Goal: Information Seeking & Learning: Learn about a topic

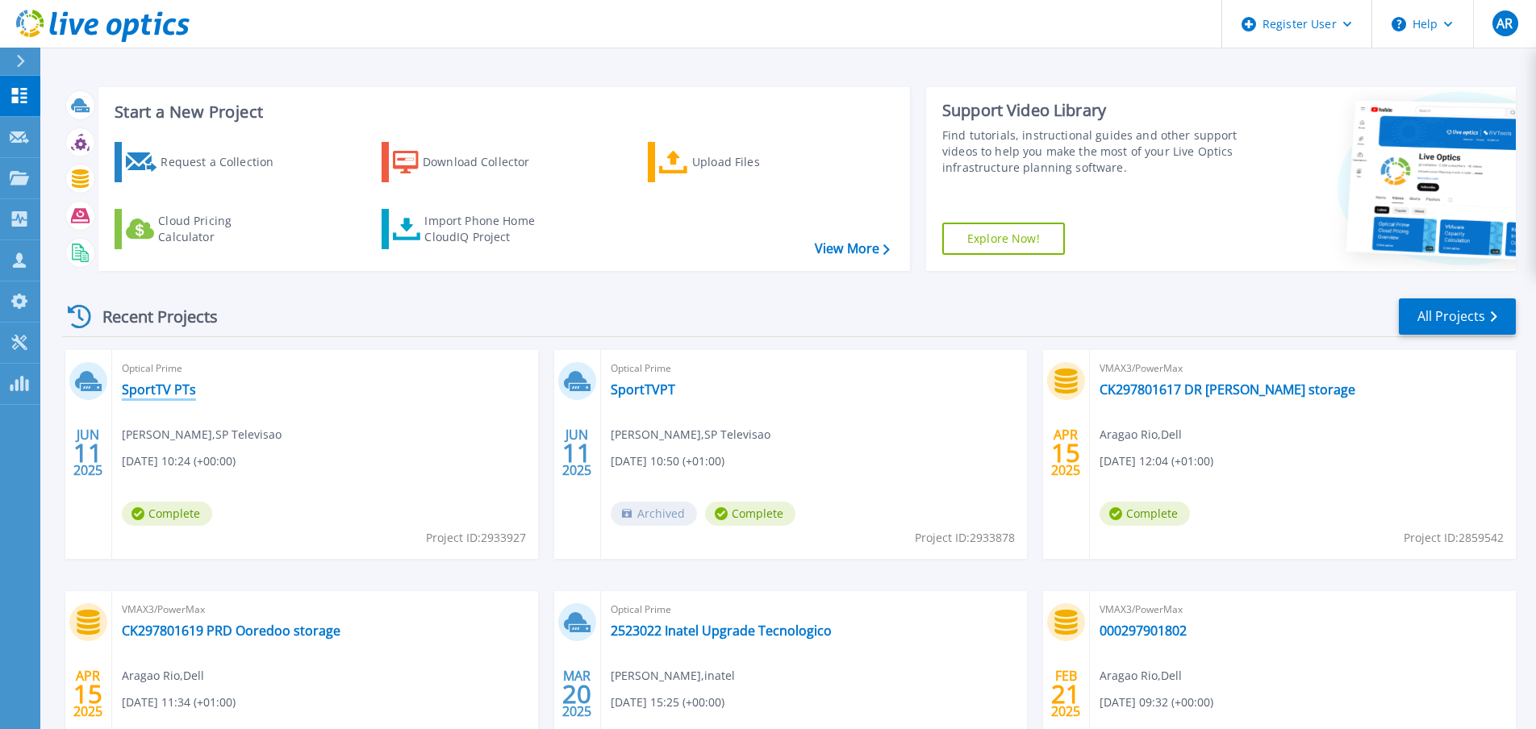
click at [176, 390] on link "SportTV PTs" at bounding box center [159, 390] width 74 height 16
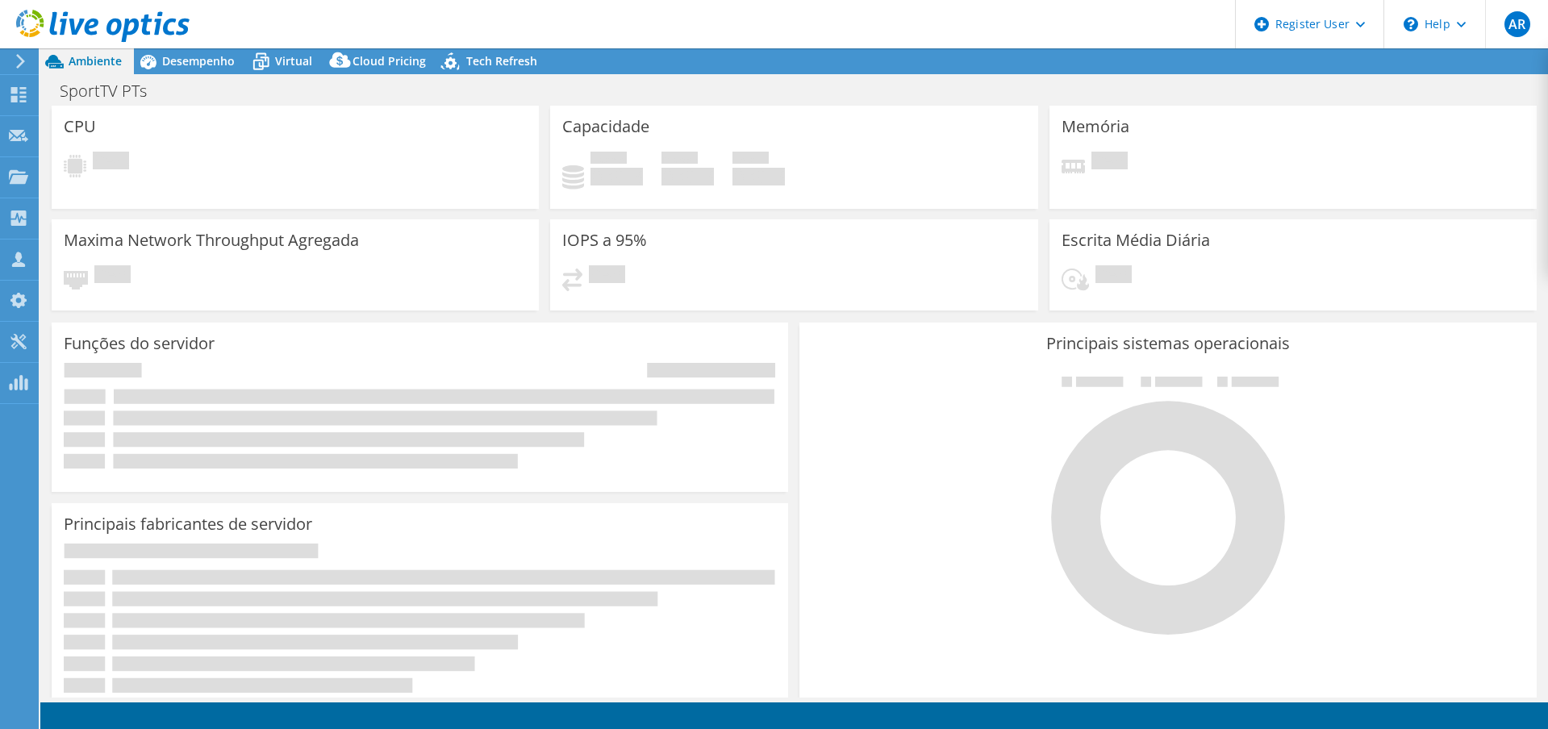
select select "EUFrankfurt"
select select "USD"
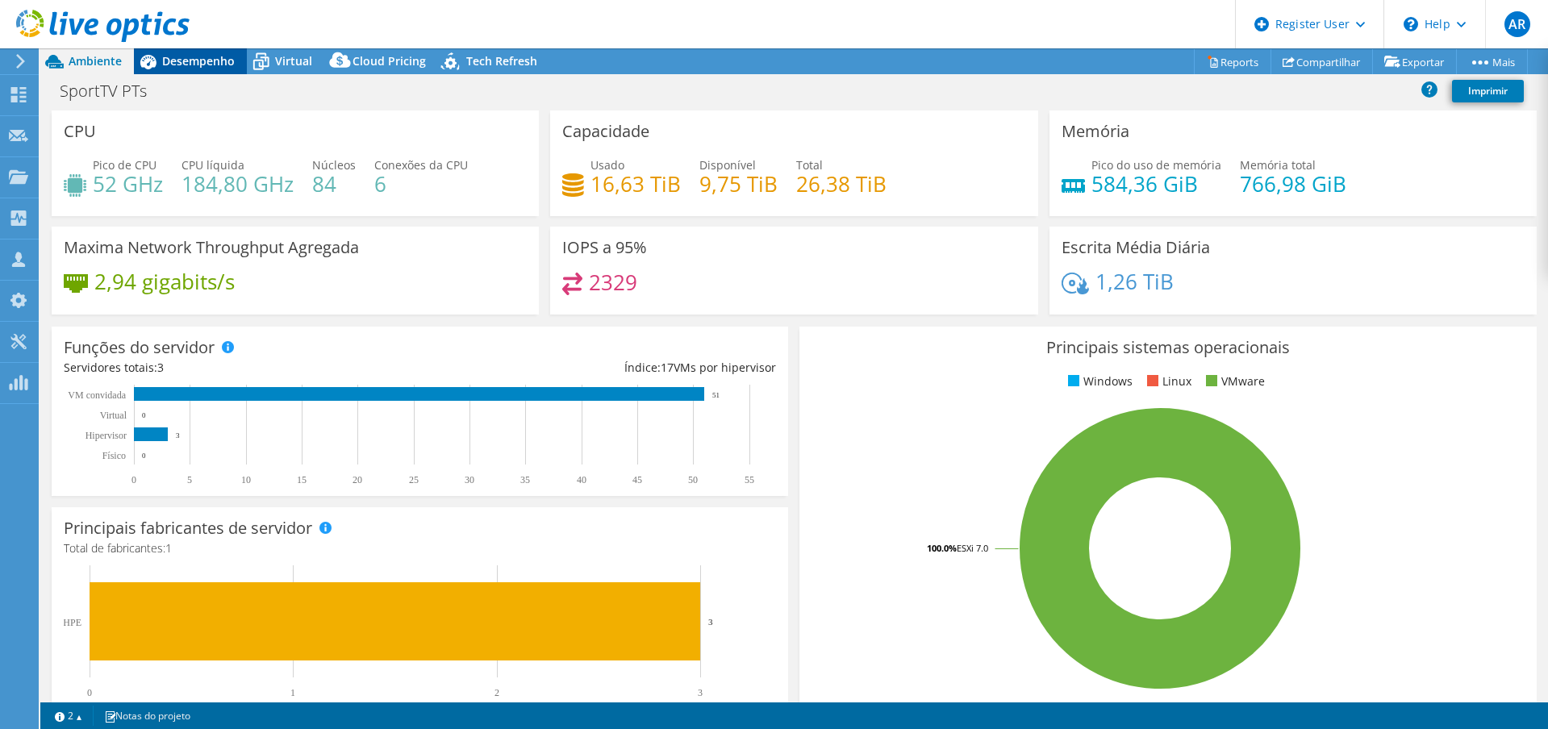
click at [198, 63] on span "Desempenho" at bounding box center [198, 60] width 73 height 15
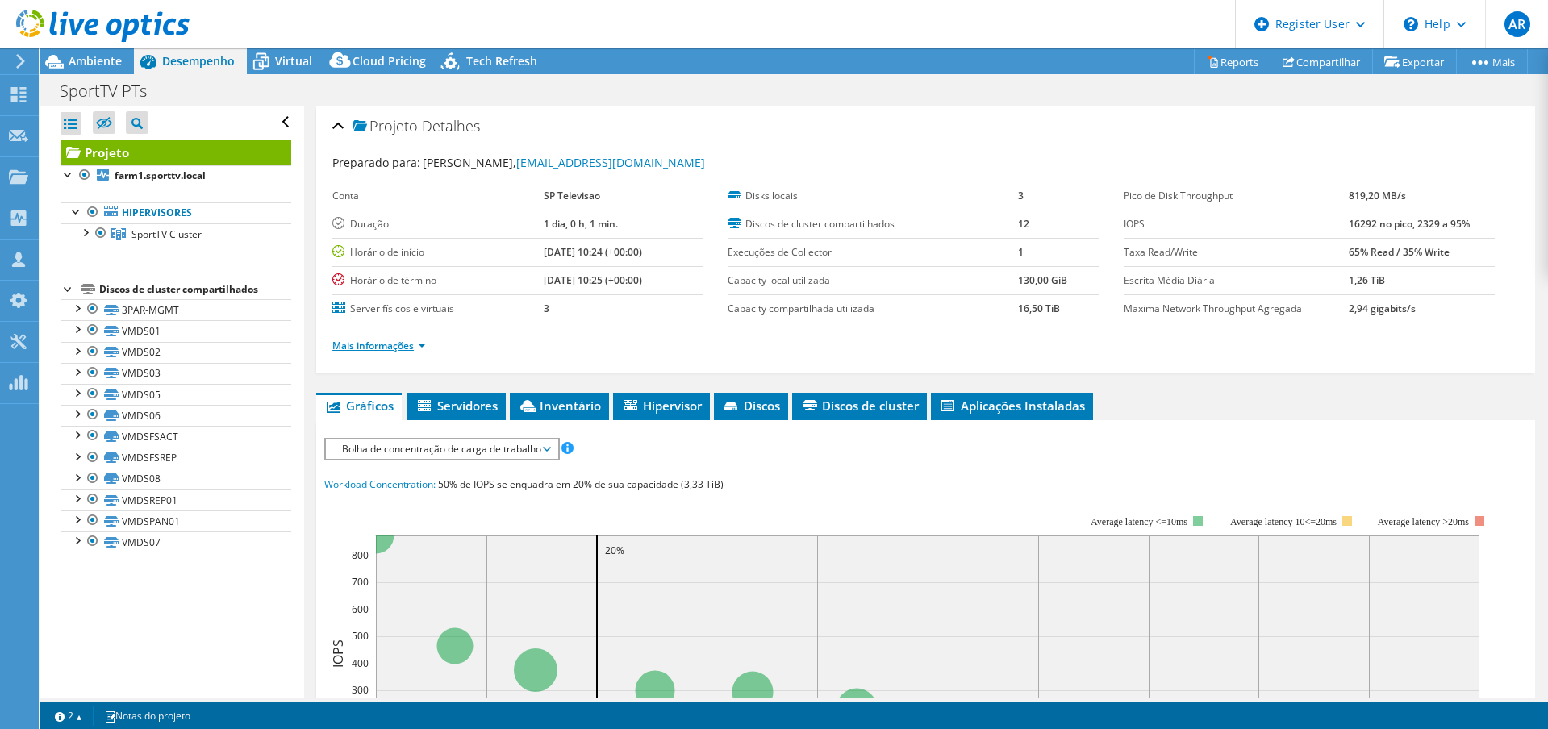
click at [370, 349] on link "Mais informações" at bounding box center [379, 346] width 94 height 14
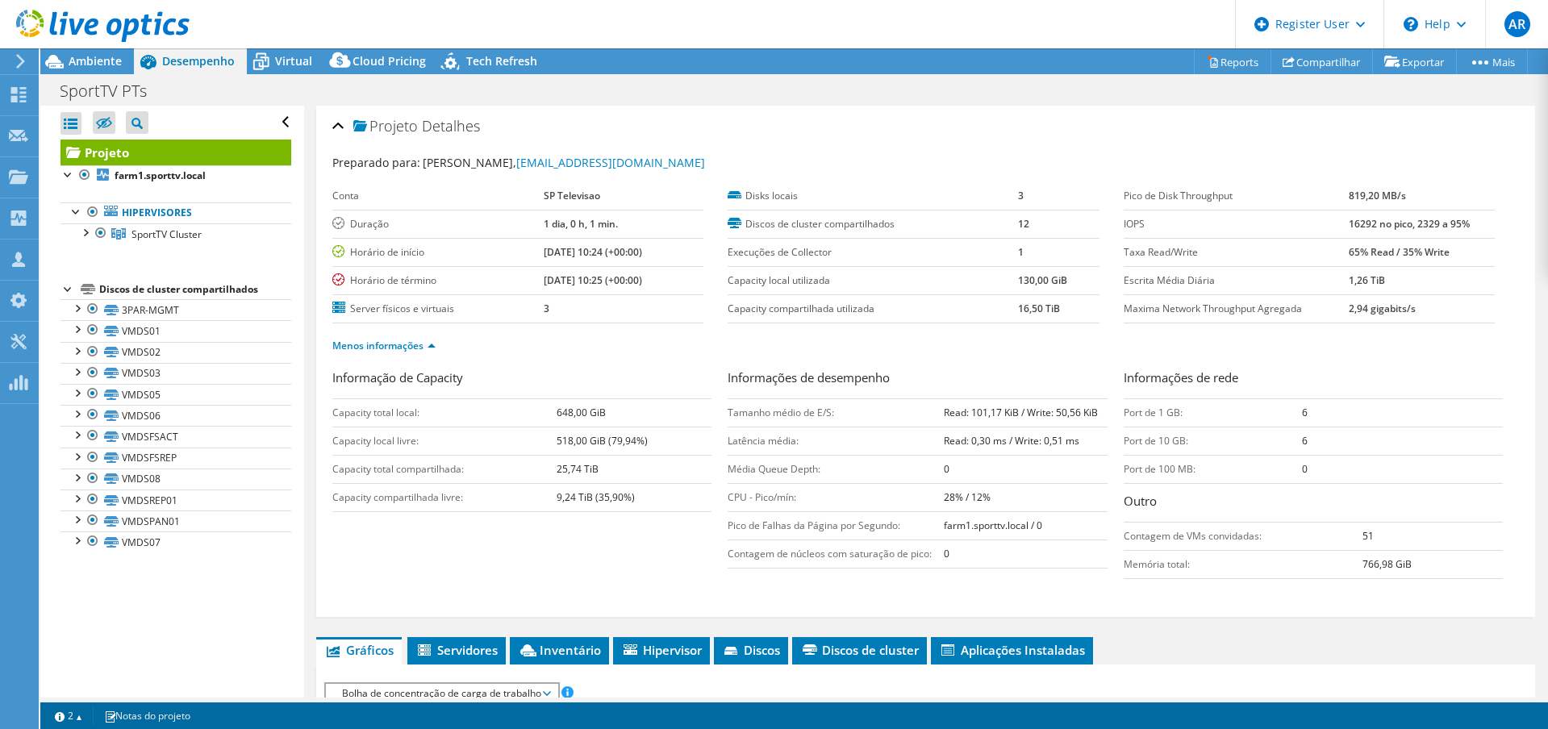
drag, startPoint x: 937, startPoint y: 412, endPoint x: 1098, endPoint y: 415, distance: 161.4
click at [1098, 415] on tr "Tamanho médio de E/S: Read: 101,17 KiB / Write: 50,56 KiB" at bounding box center [917, 413] width 379 height 28
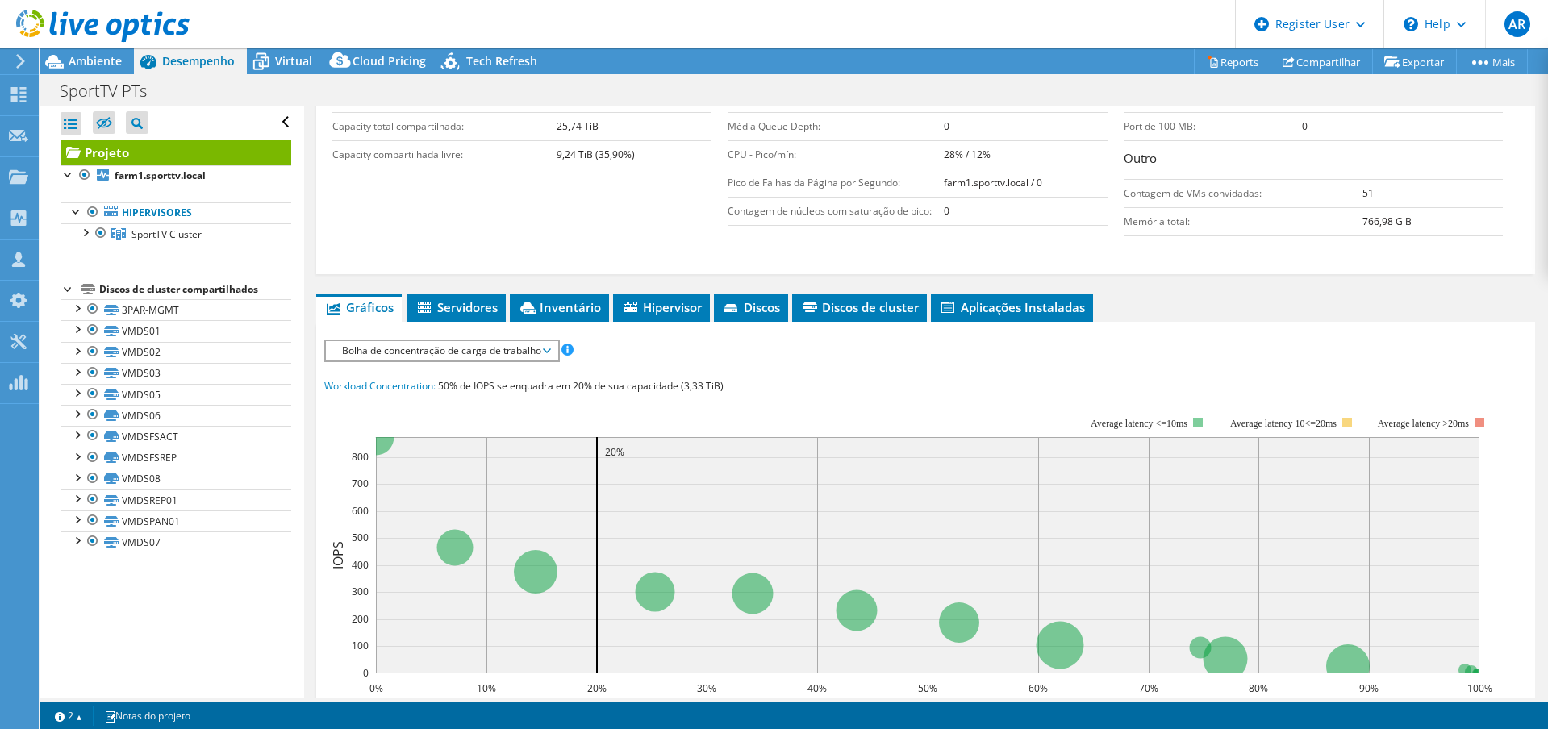
scroll to position [242, 0]
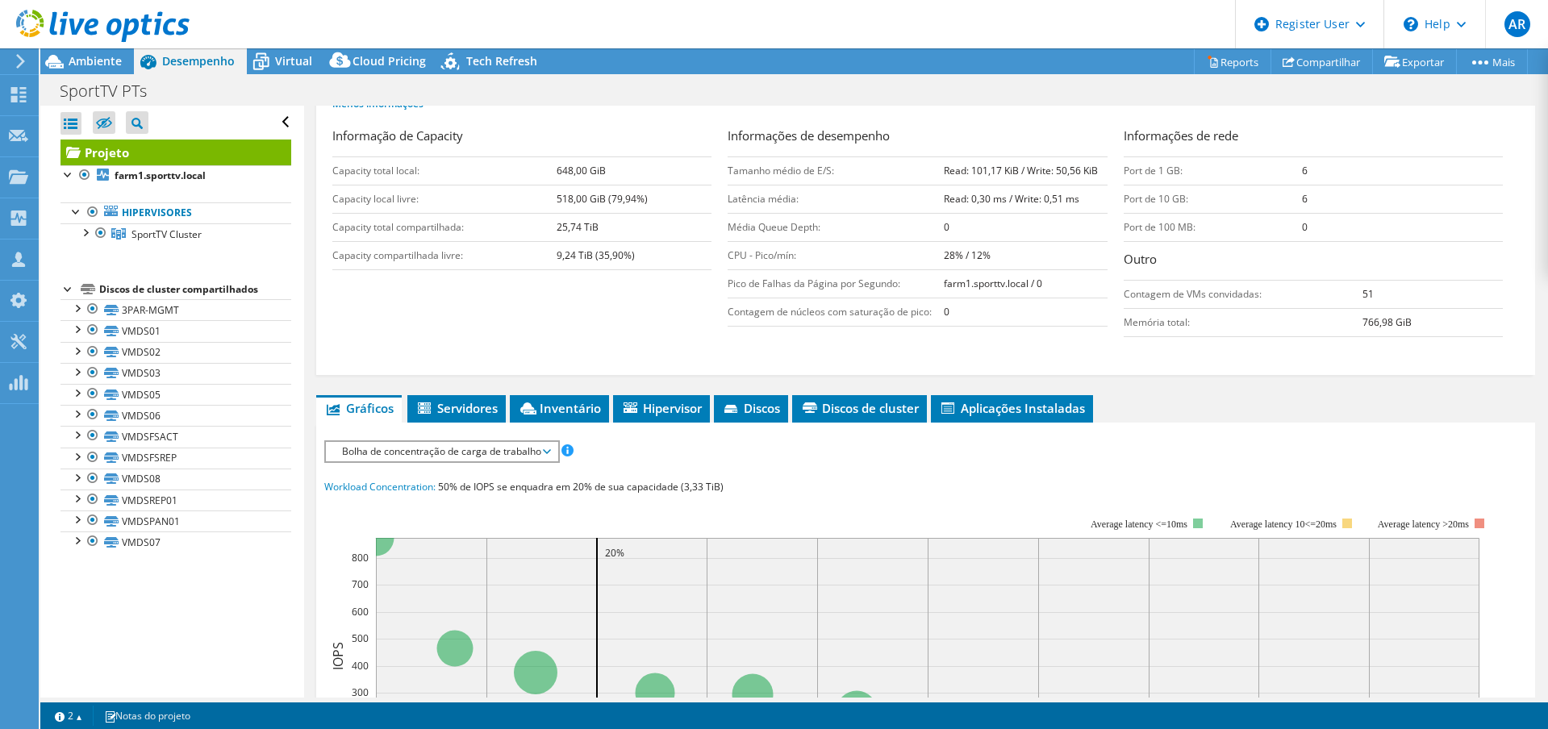
click at [437, 448] on span "Bolha de concentração de carga de trabalho" at bounding box center [441, 451] width 215 height 19
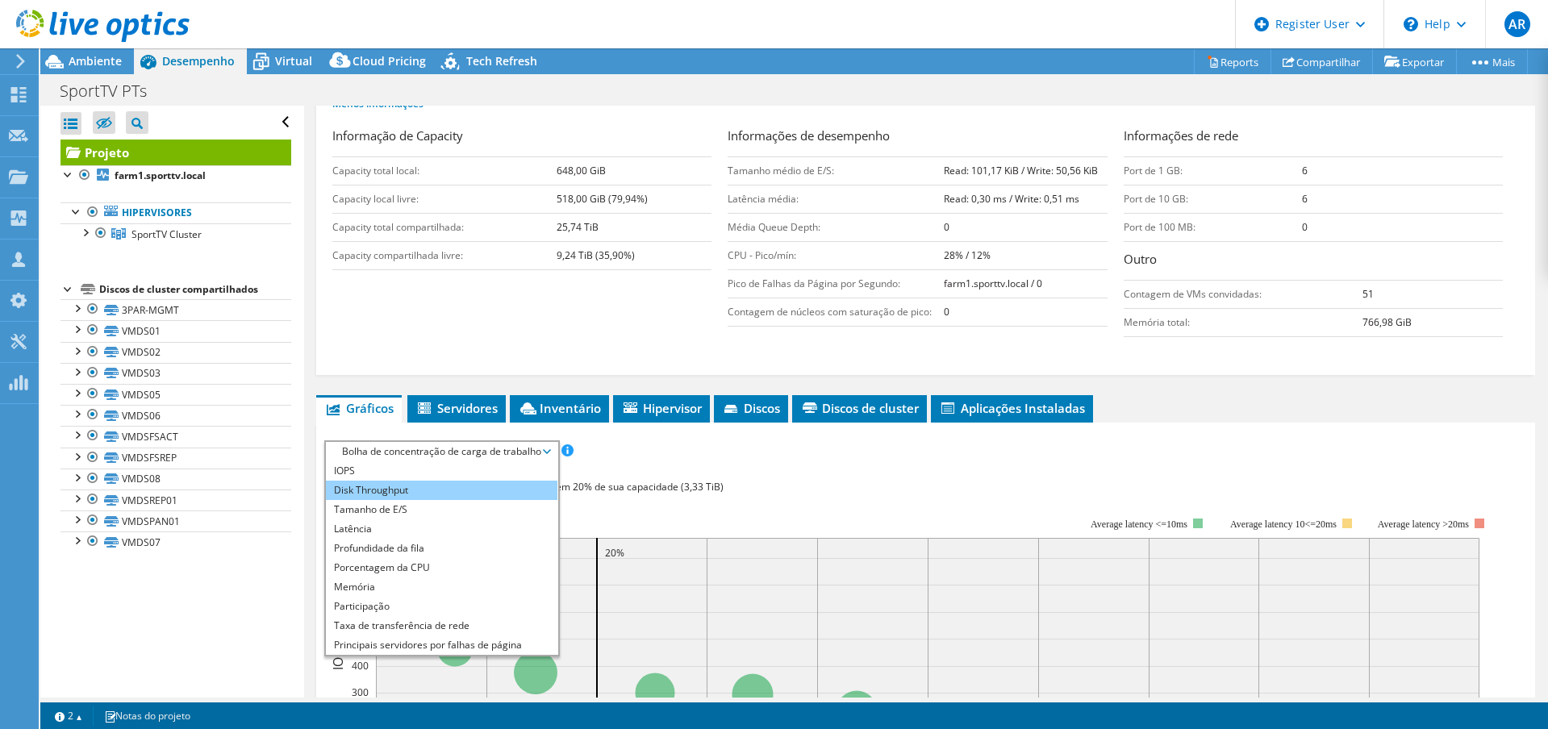
click at [420, 487] on li "Disk Throughput" at bounding box center [442, 490] width 232 height 19
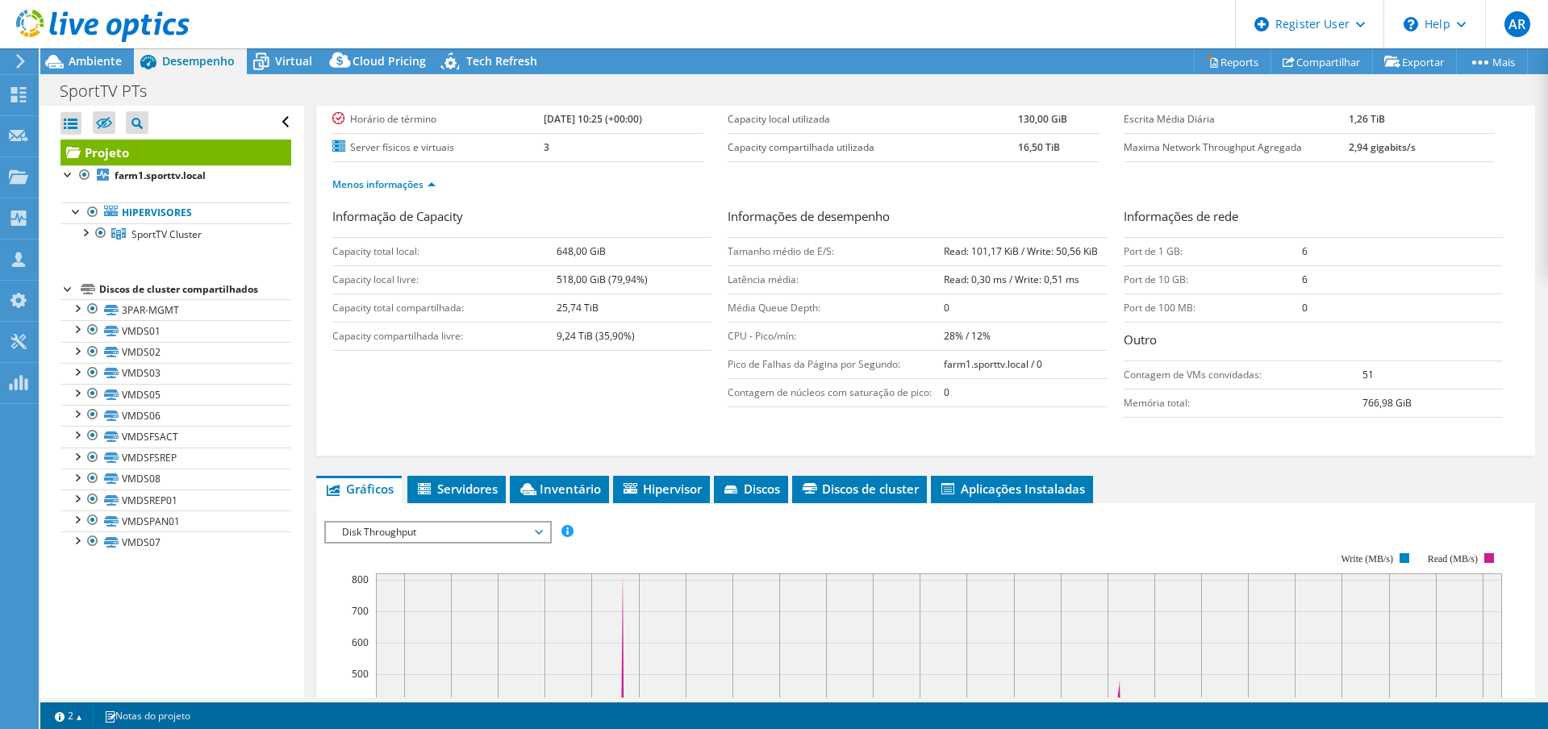
scroll to position [81, 0]
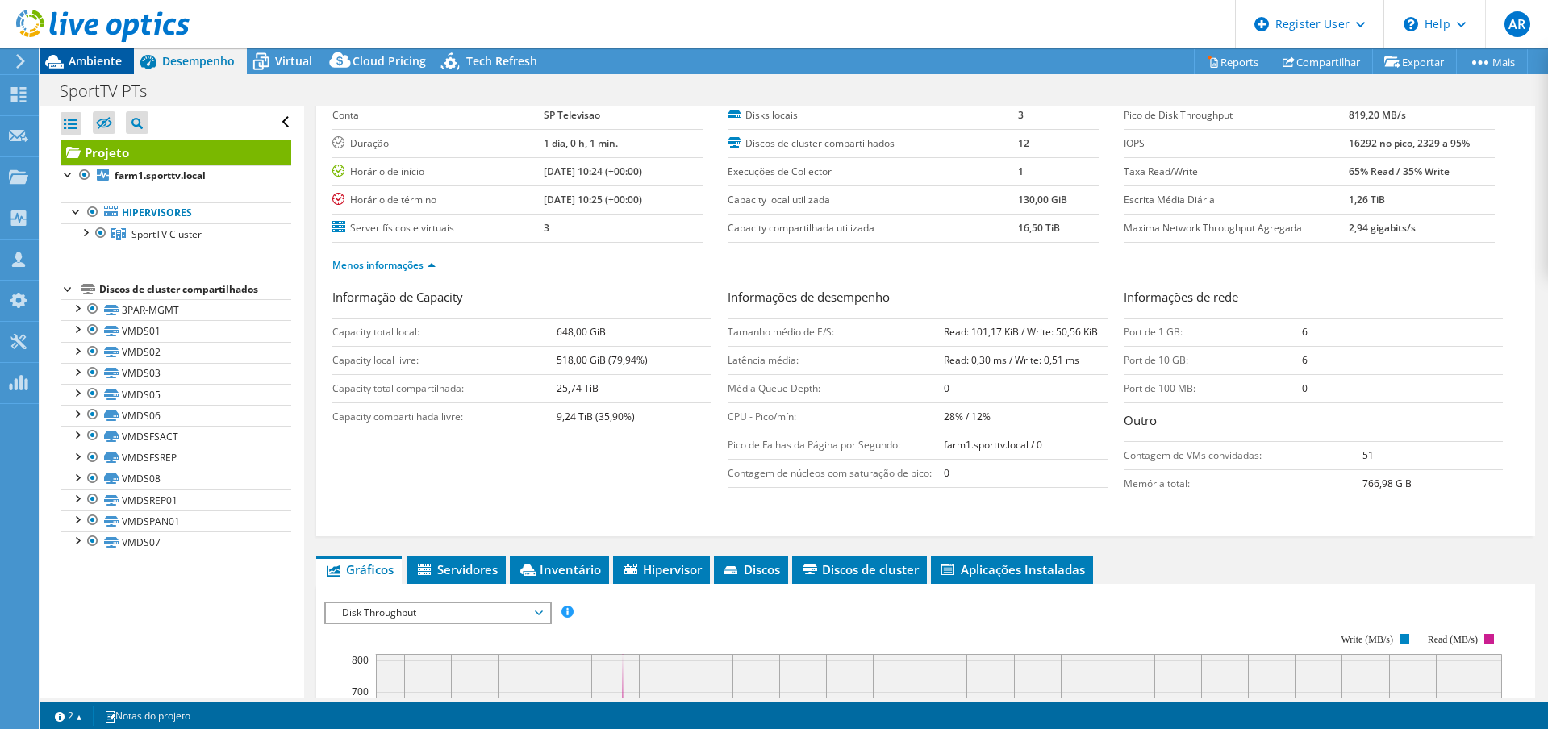
click at [78, 60] on span "Ambiente" at bounding box center [95, 60] width 53 height 15
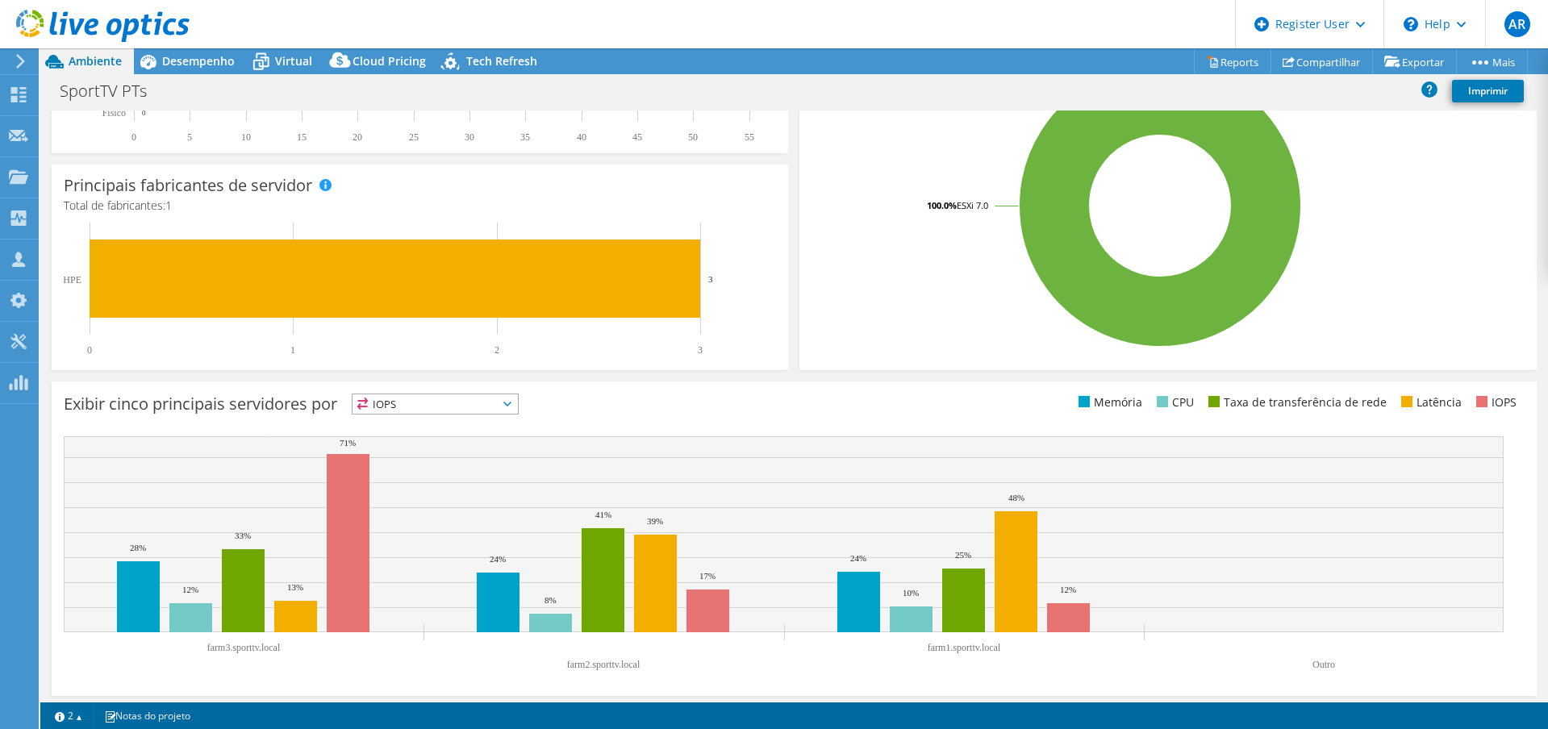
scroll to position [348, 0]
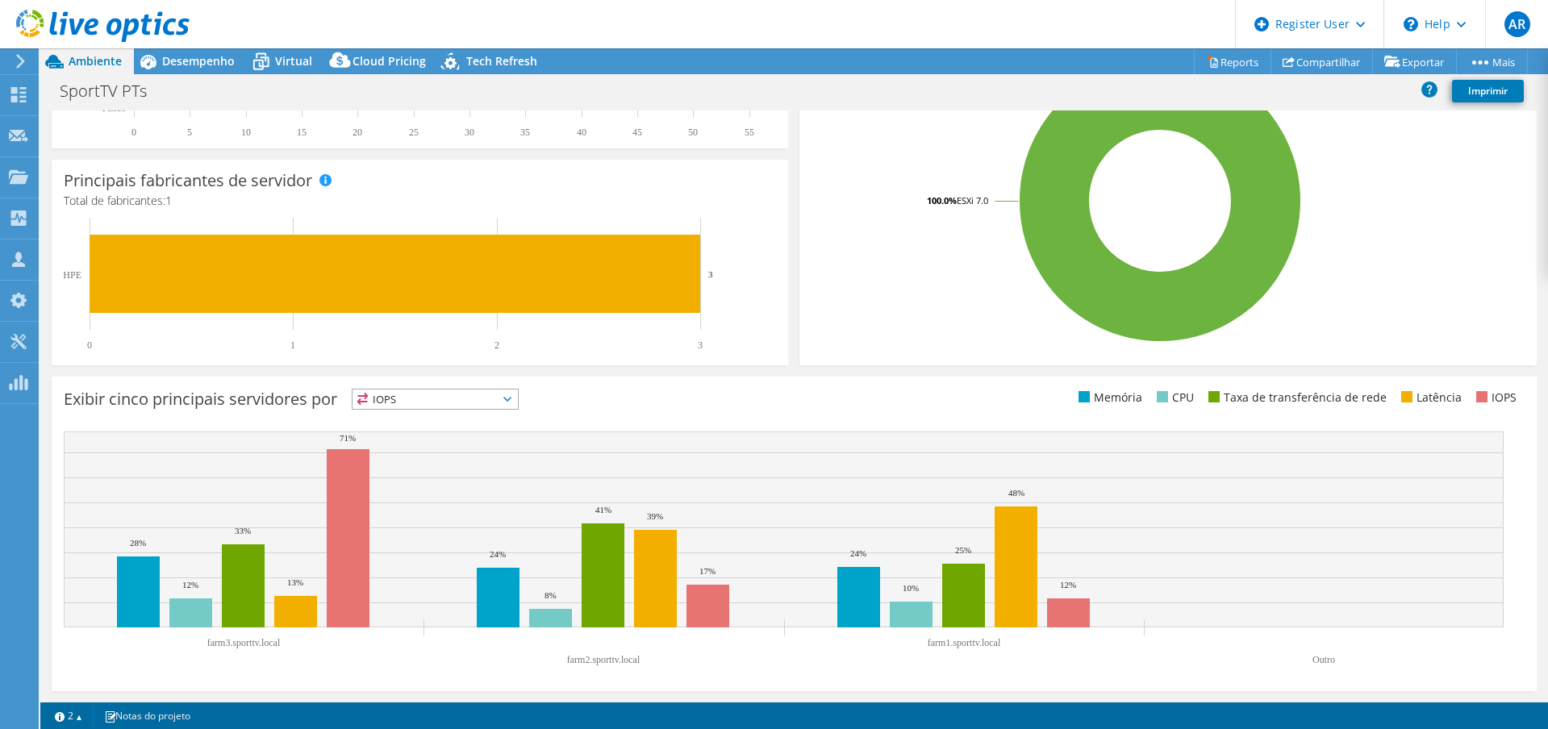
click at [486, 391] on span "IOPS" at bounding box center [435, 399] width 165 height 19
click at [476, 490] on li "Taxa de transferência de rede" at bounding box center [435, 488] width 165 height 23
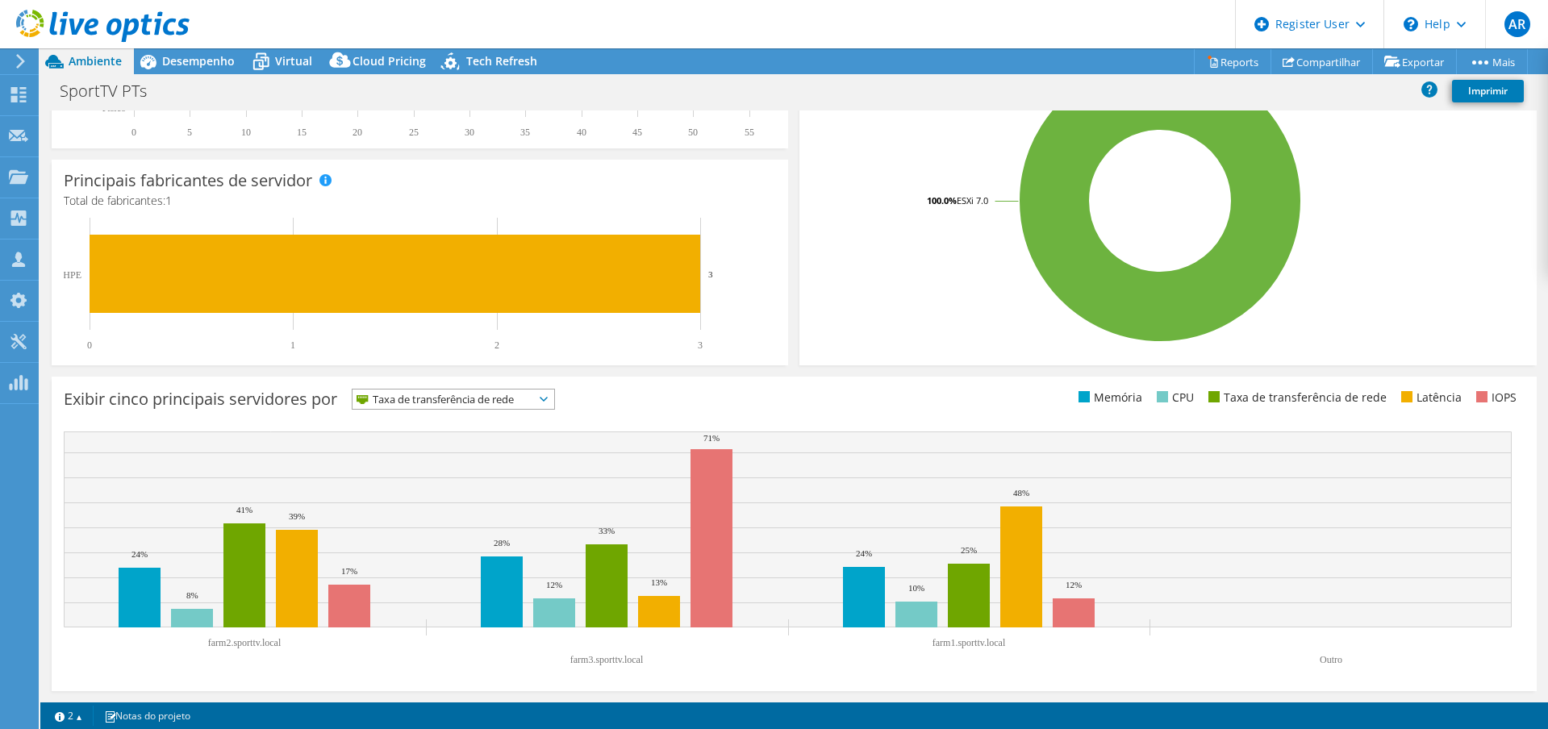
click at [515, 398] on span "Taxa de transferência de rede" at bounding box center [444, 399] width 182 height 19
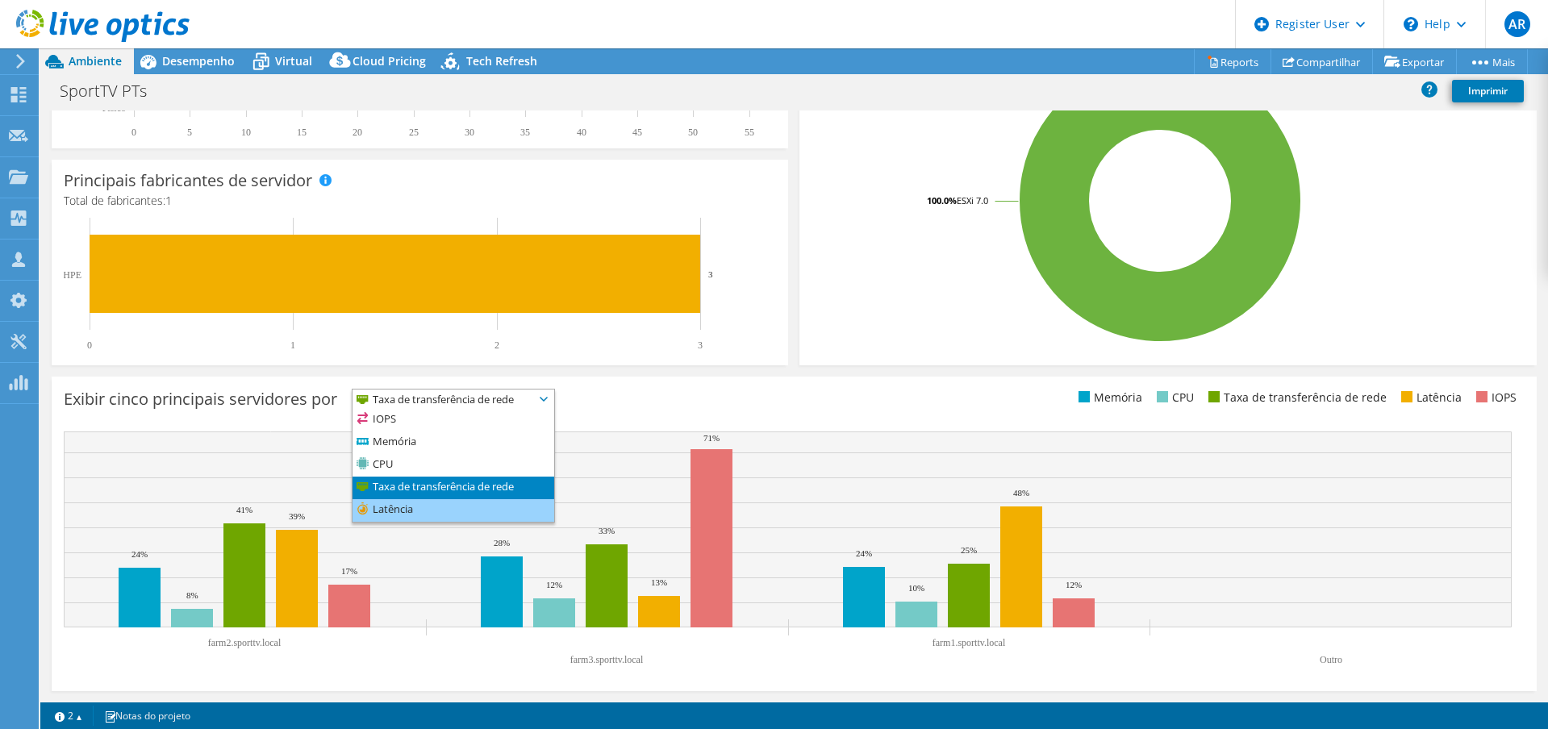
click at [445, 516] on li "Latência" at bounding box center [454, 510] width 202 height 23
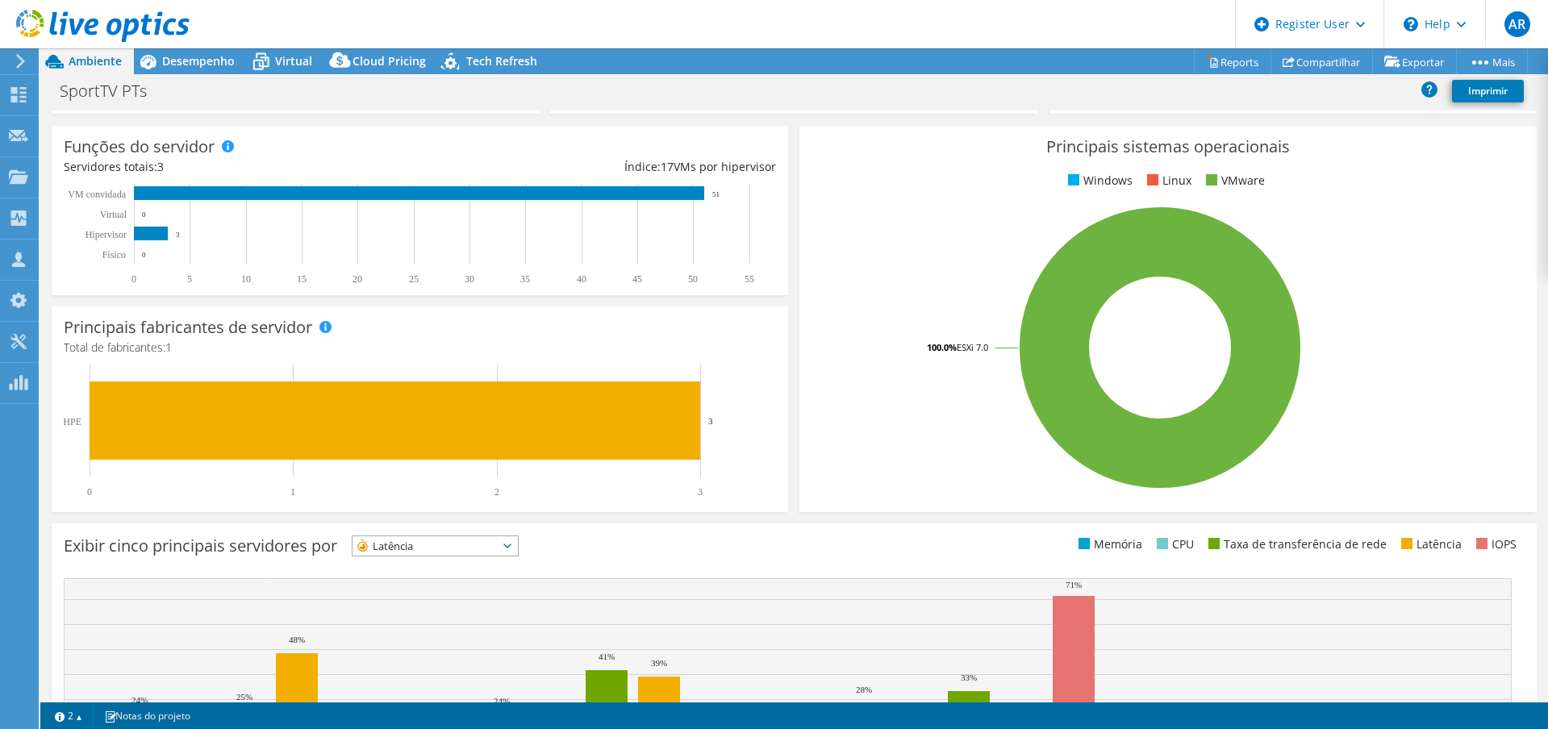
scroll to position [106, 0]
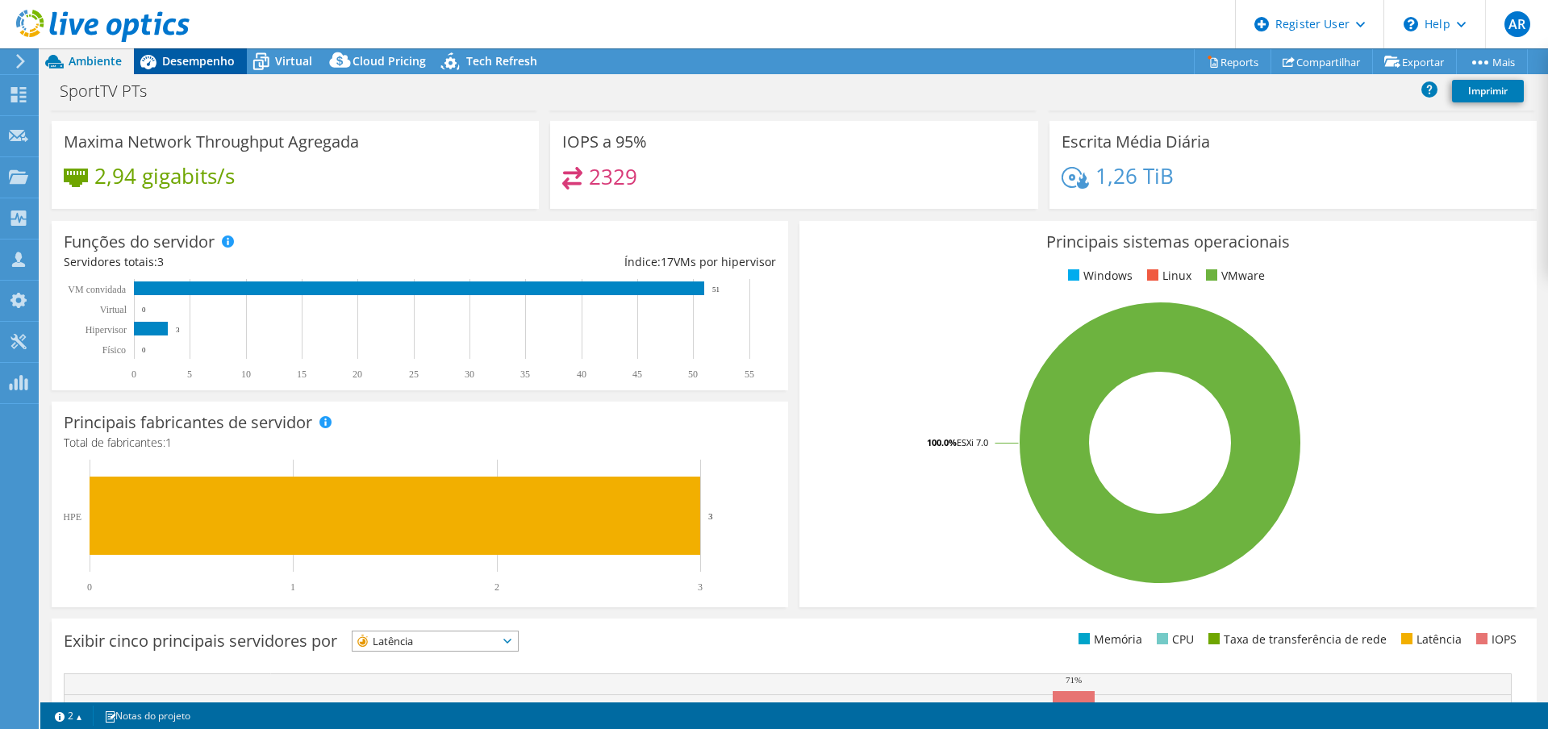
click at [188, 64] on span "Desempenho" at bounding box center [198, 60] width 73 height 15
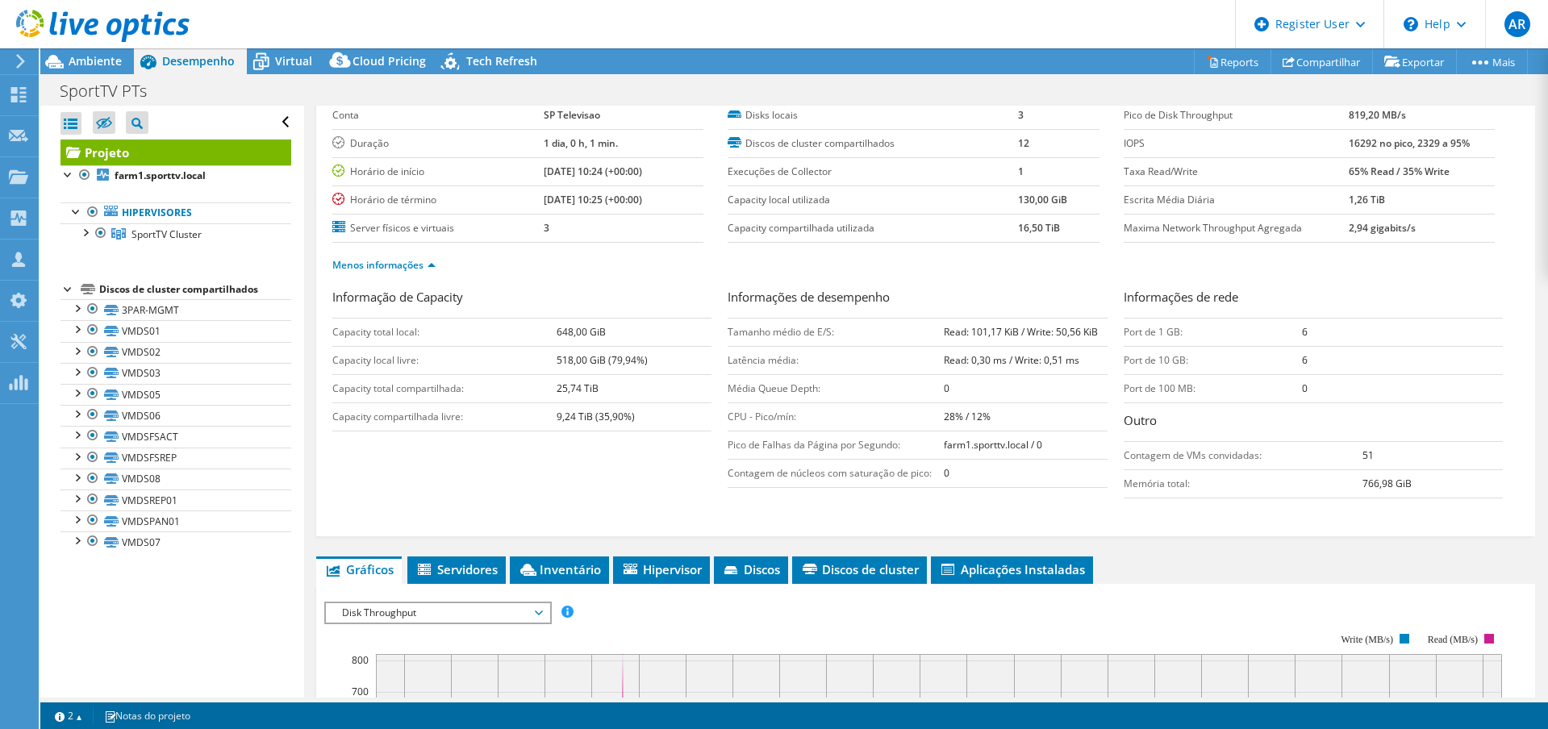
scroll to position [0, 0]
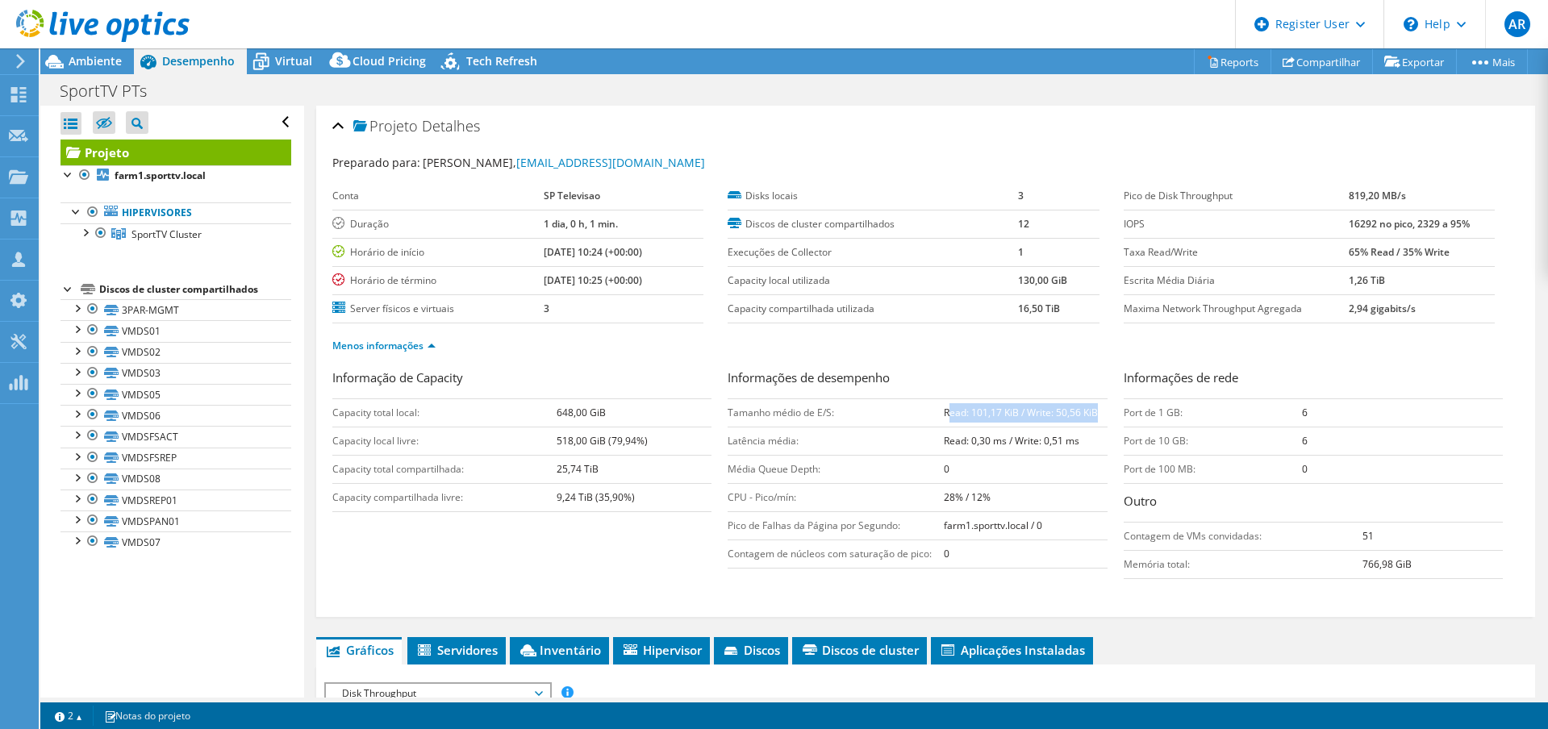
drag, startPoint x: 941, startPoint y: 413, endPoint x: 1097, endPoint y: 424, distance: 156.9
click at [1097, 424] on td "Read: 101,17 KiB / Write: 50,56 KiB" at bounding box center [1025, 413] width 163 height 28
click at [953, 411] on b "Read: 101,17 KiB / Write: 50,56 KiB" at bounding box center [1021, 413] width 154 height 14
